Goal: Information Seeking & Learning: Learn about a topic

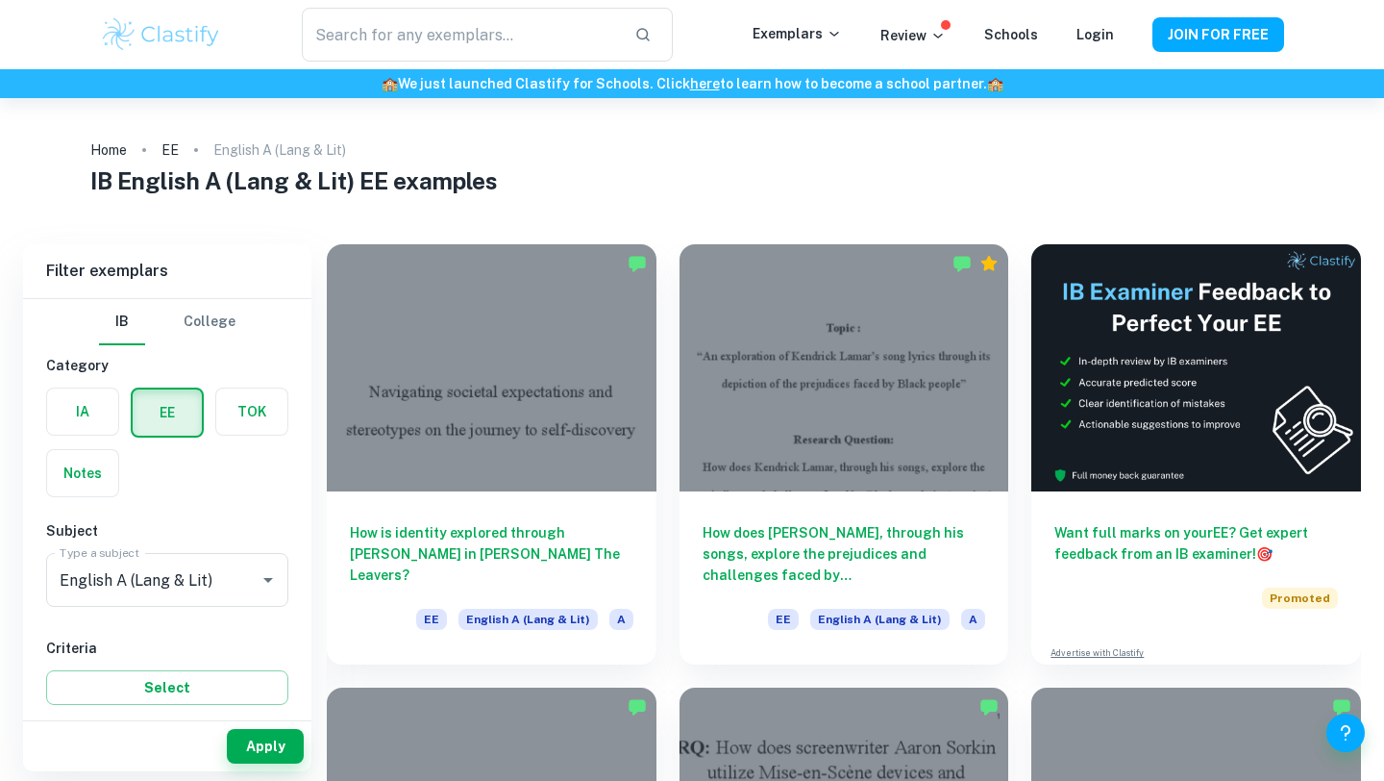
click at [880, 409] on div at bounding box center [845, 367] width 330 height 247
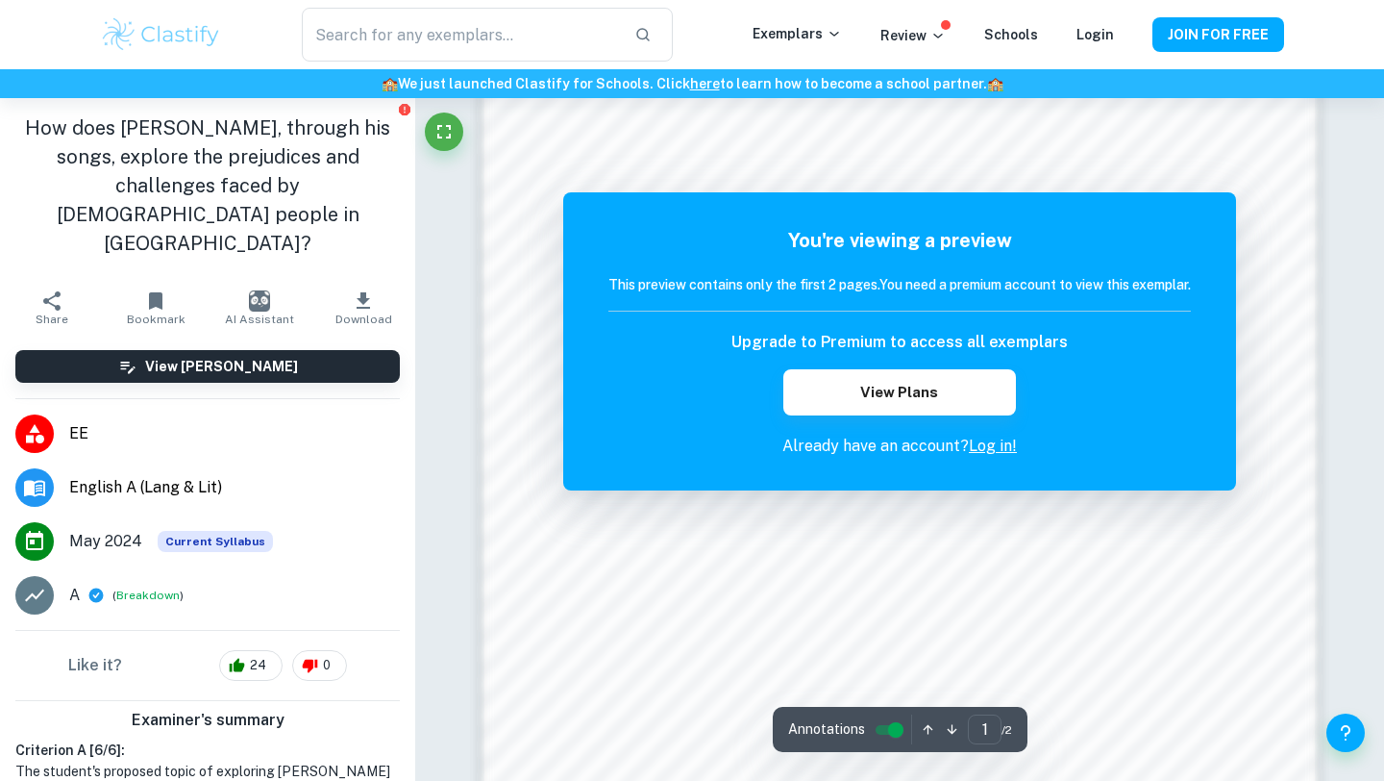
scroll to position [1529, 0]
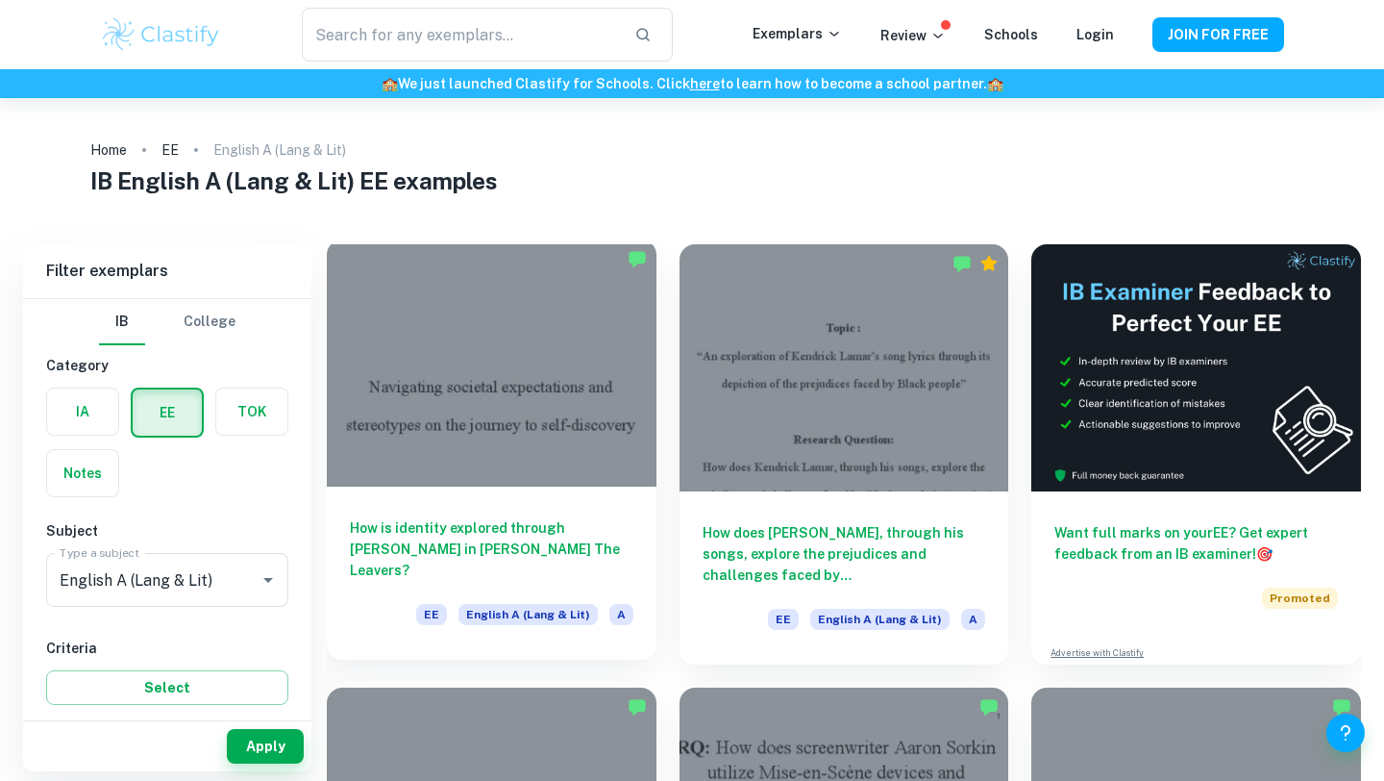
click at [465, 348] on div at bounding box center [492, 362] width 330 height 247
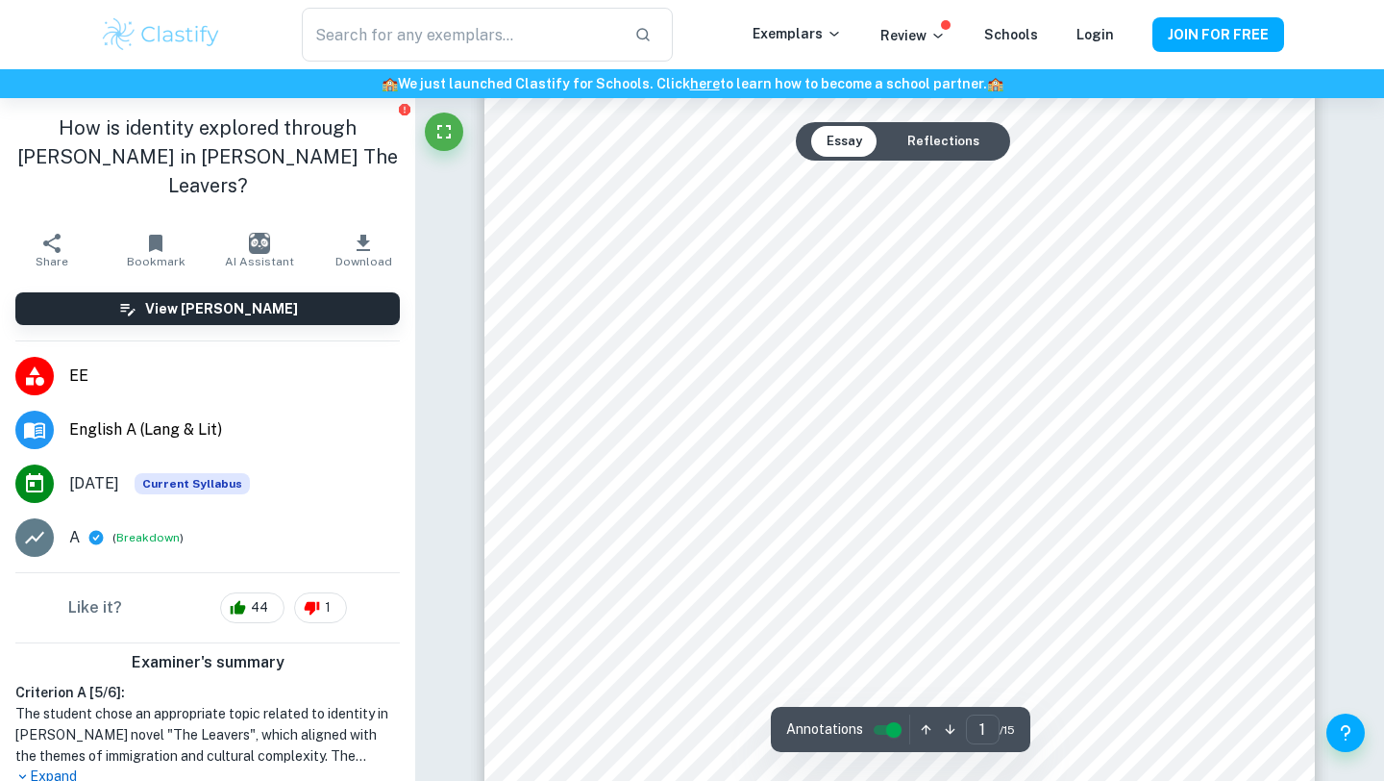
scroll to position [160, 0]
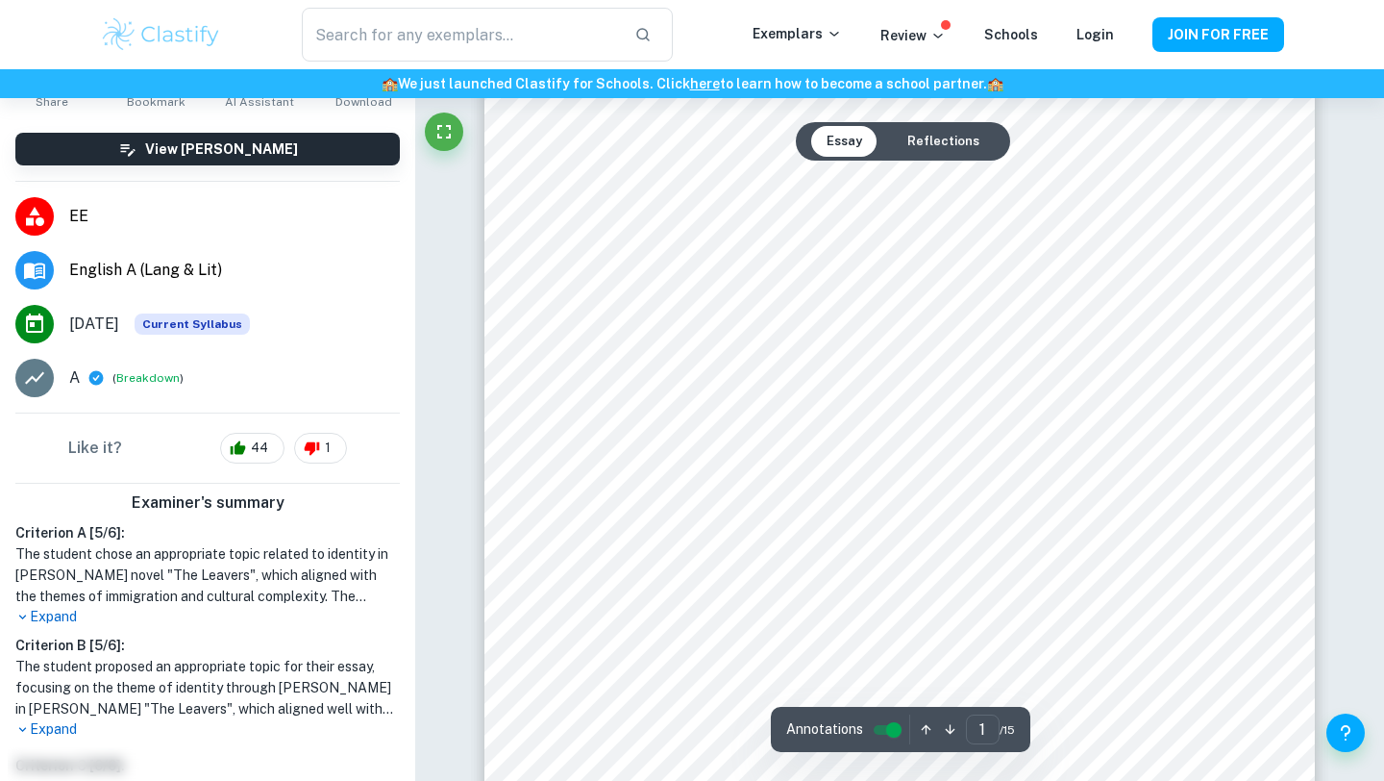
click at [67, 607] on p "Expand" at bounding box center [207, 617] width 385 height 20
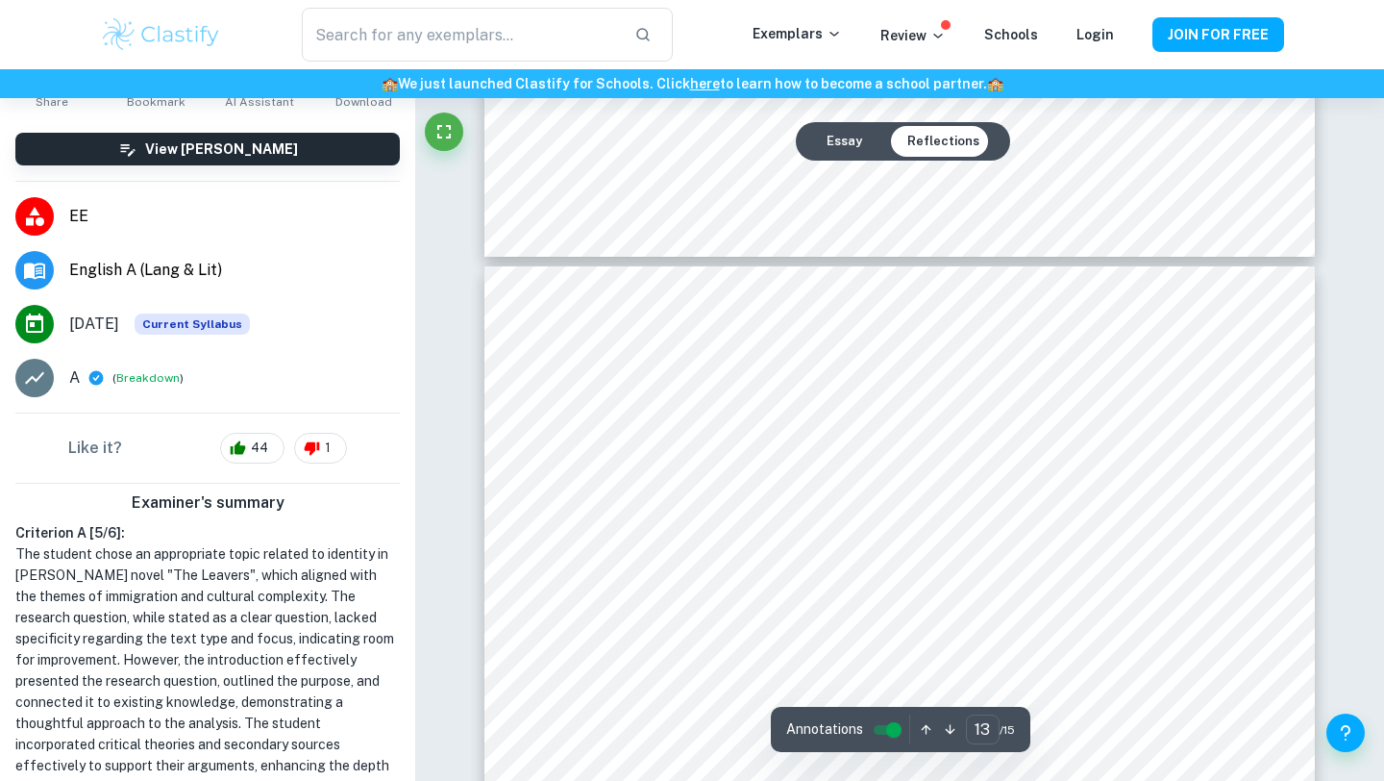
scroll to position [14433, 0]
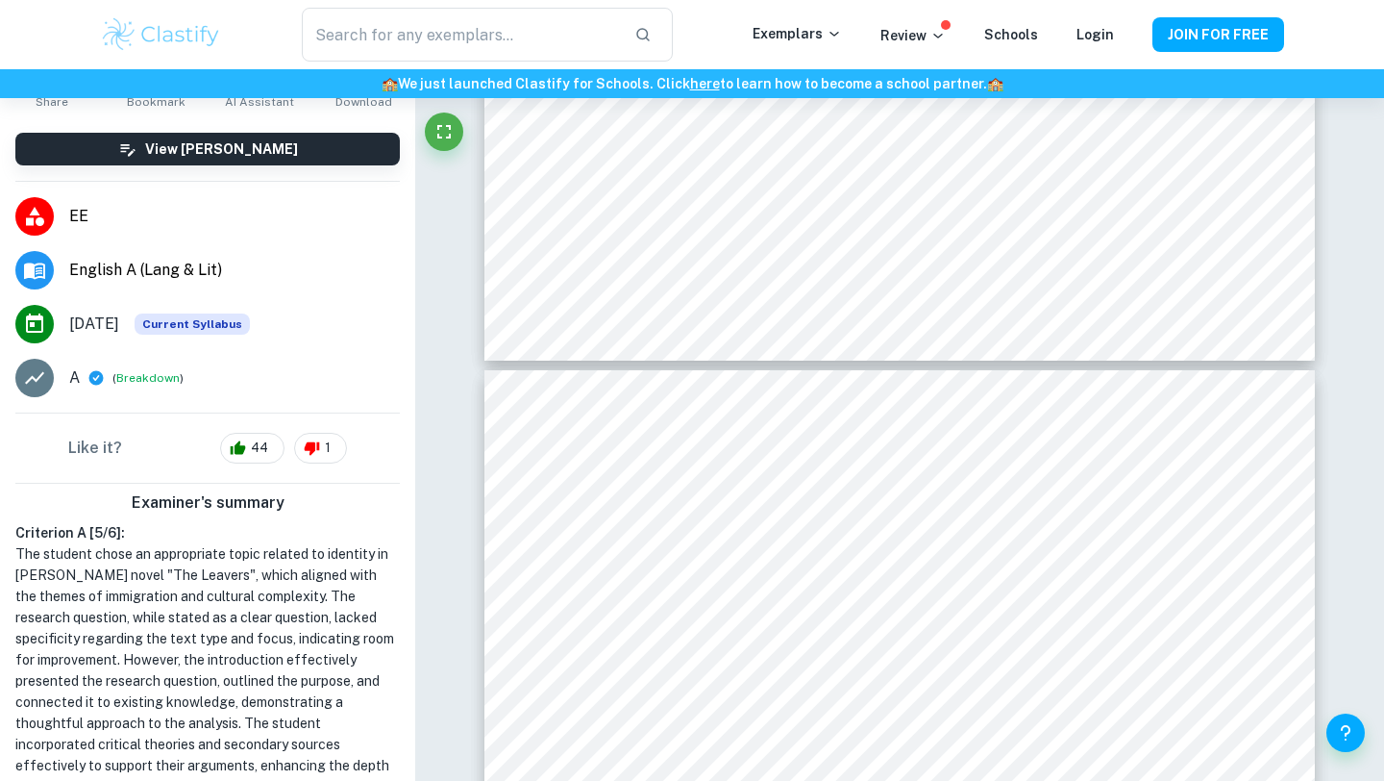
type input "12"
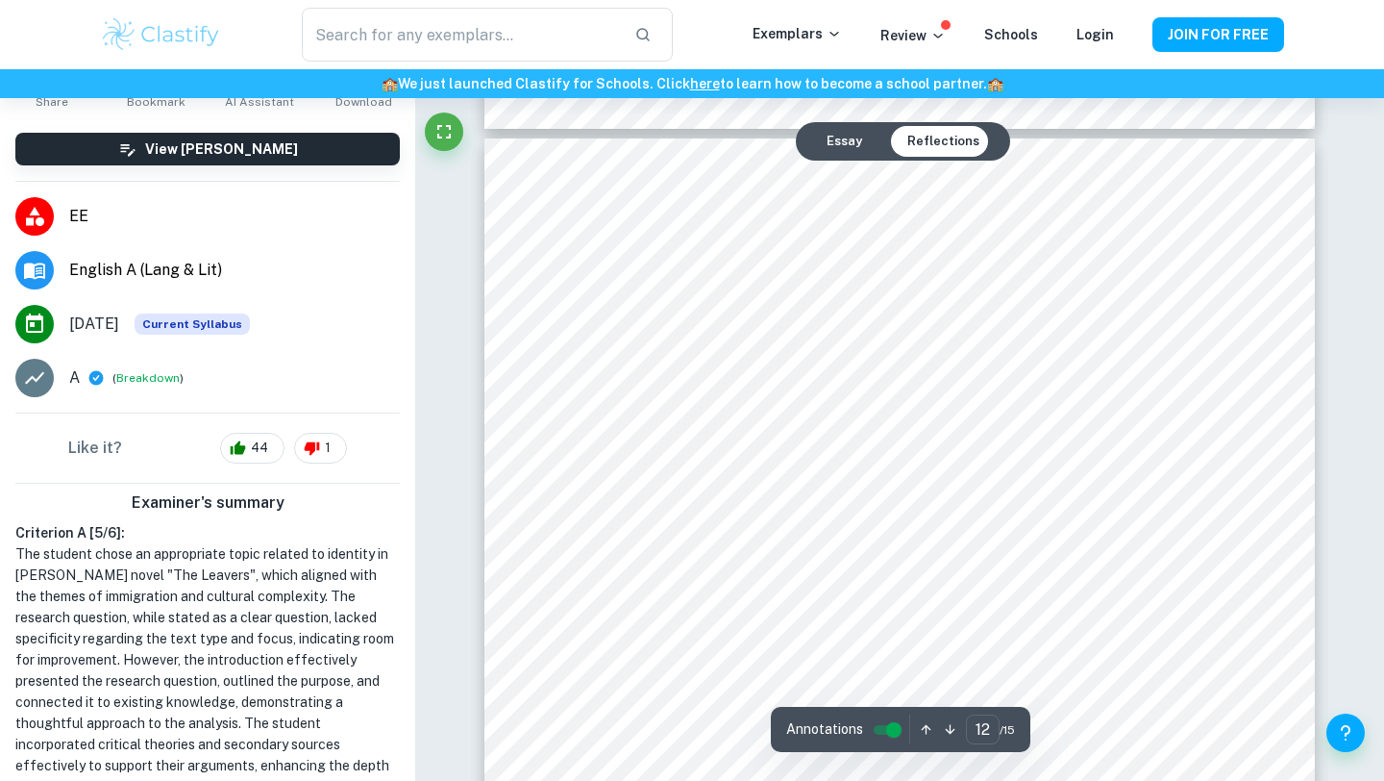
scroll to position [13374, 0]
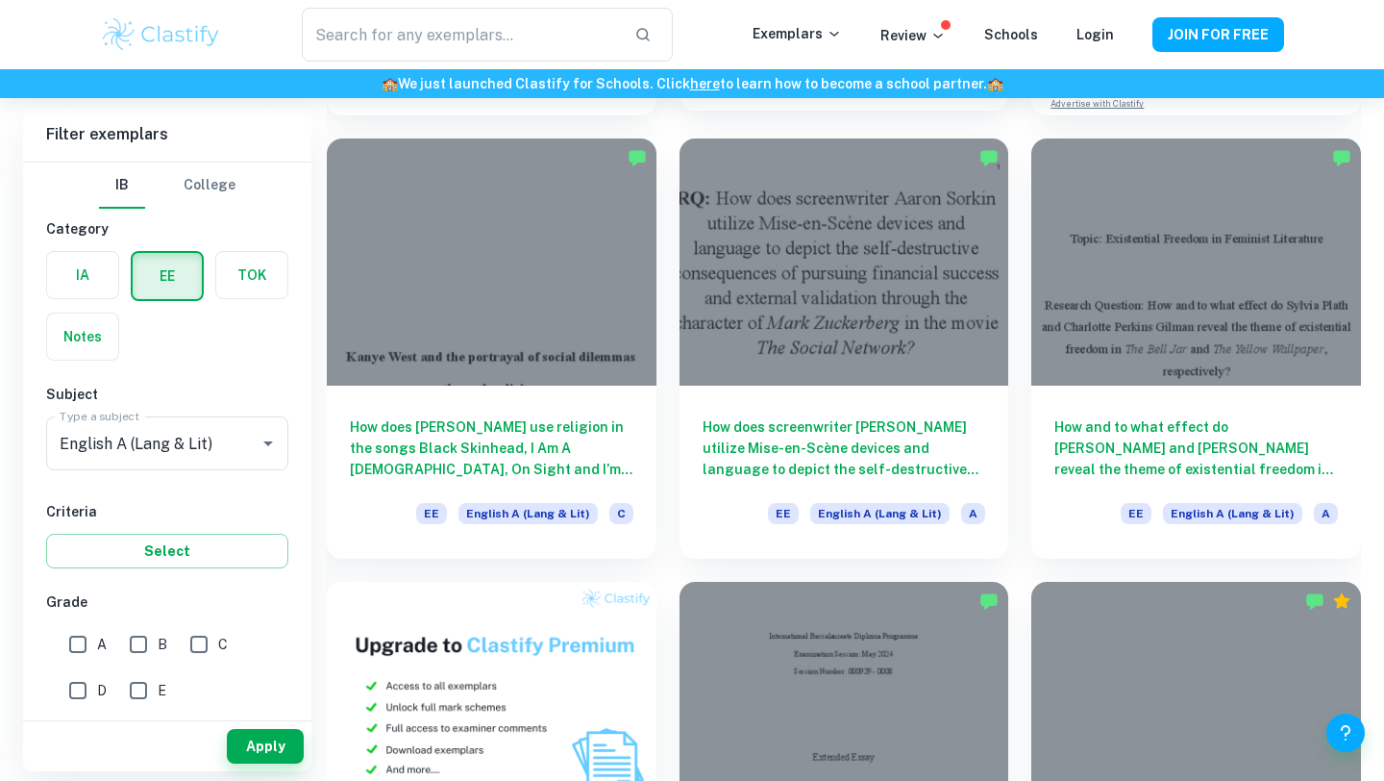
scroll to position [552, 0]
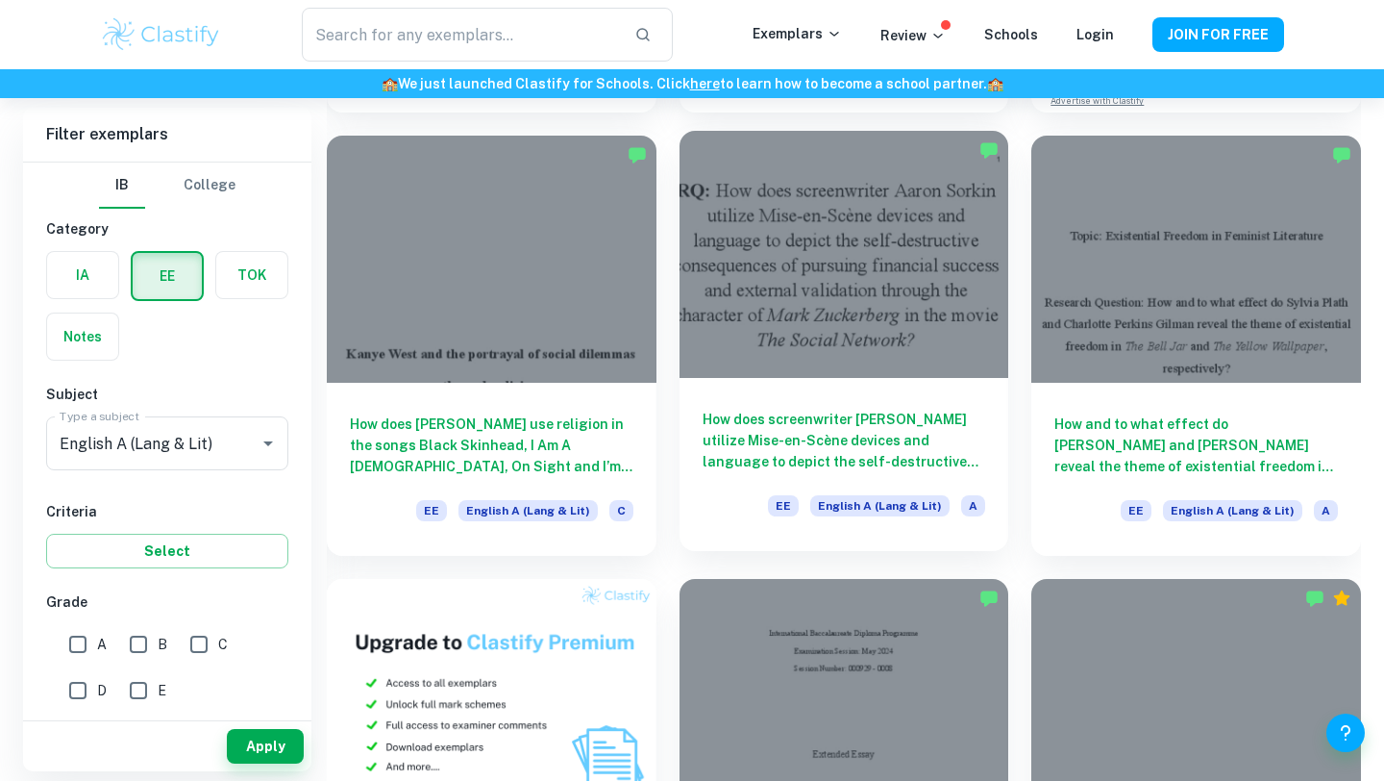
click at [759, 335] on div at bounding box center [845, 254] width 330 height 247
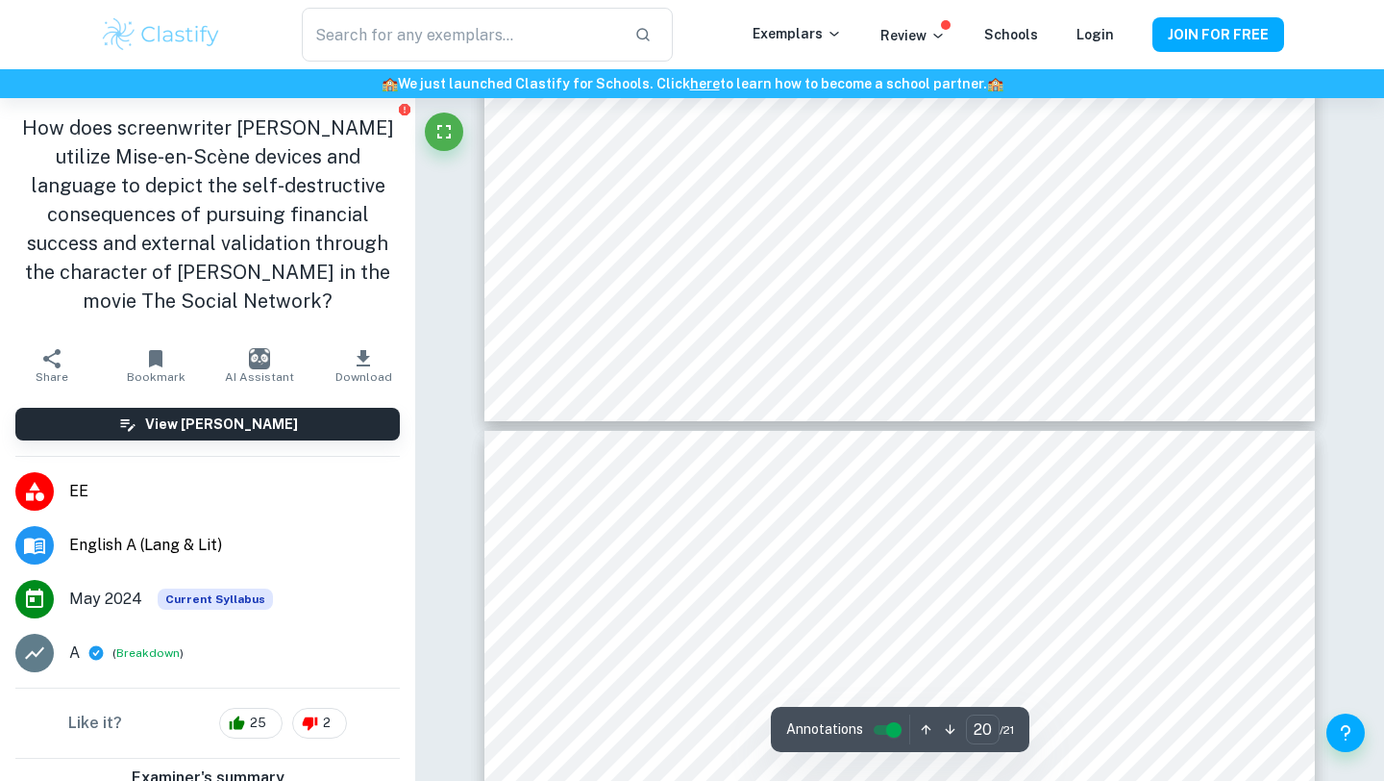
type input "19"
